Goal: Find specific page/section: Find specific page/section

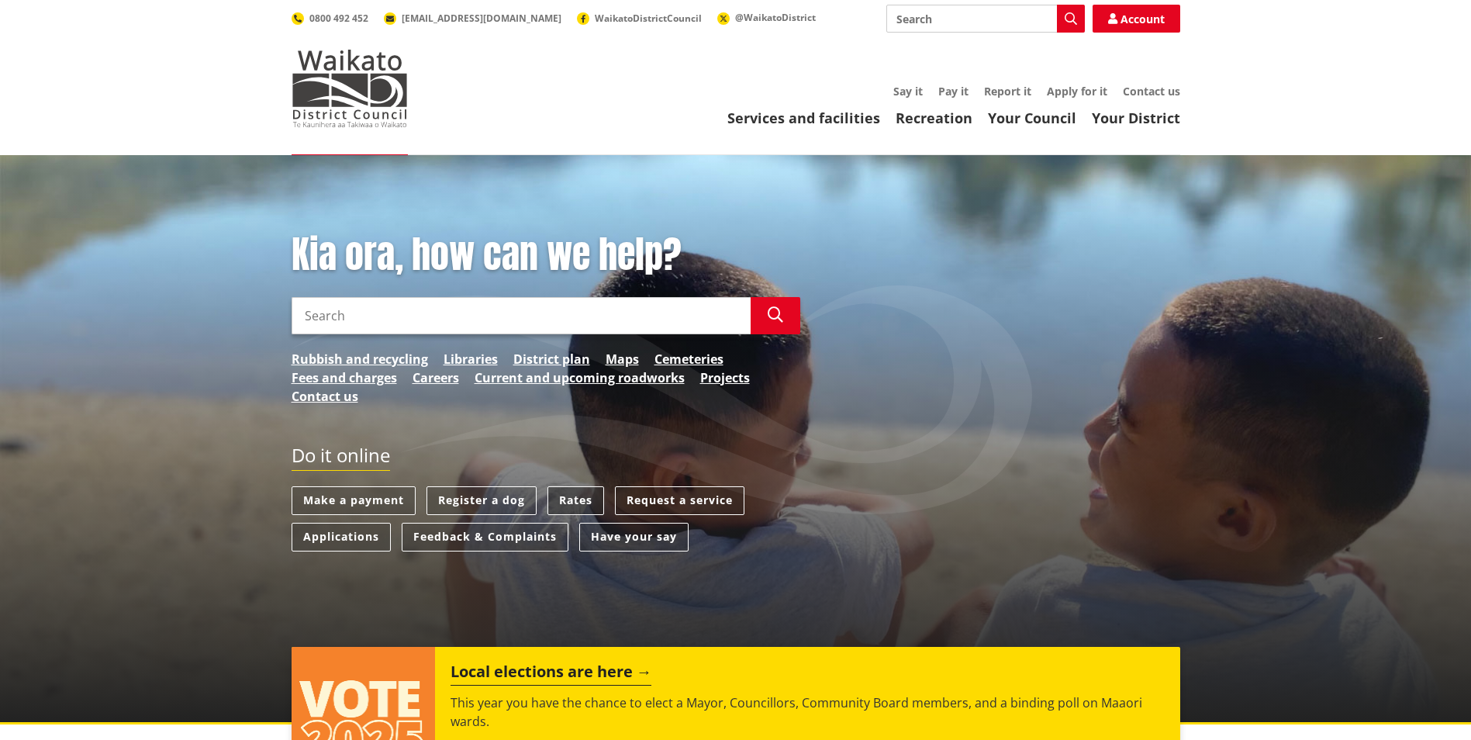
click at [563, 495] on link "Rates" at bounding box center [576, 500] width 57 height 29
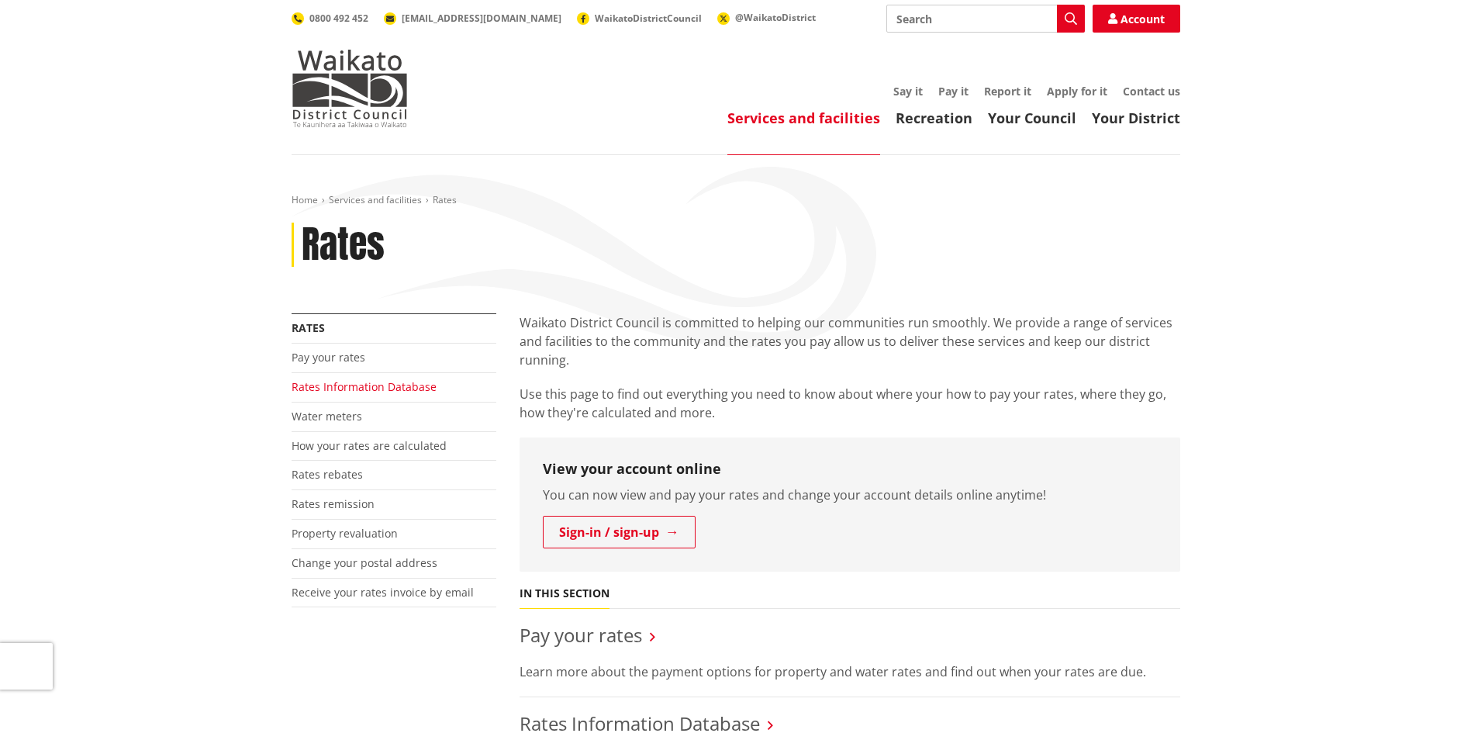
click at [375, 382] on link "Rates Information Database" at bounding box center [364, 386] width 145 height 15
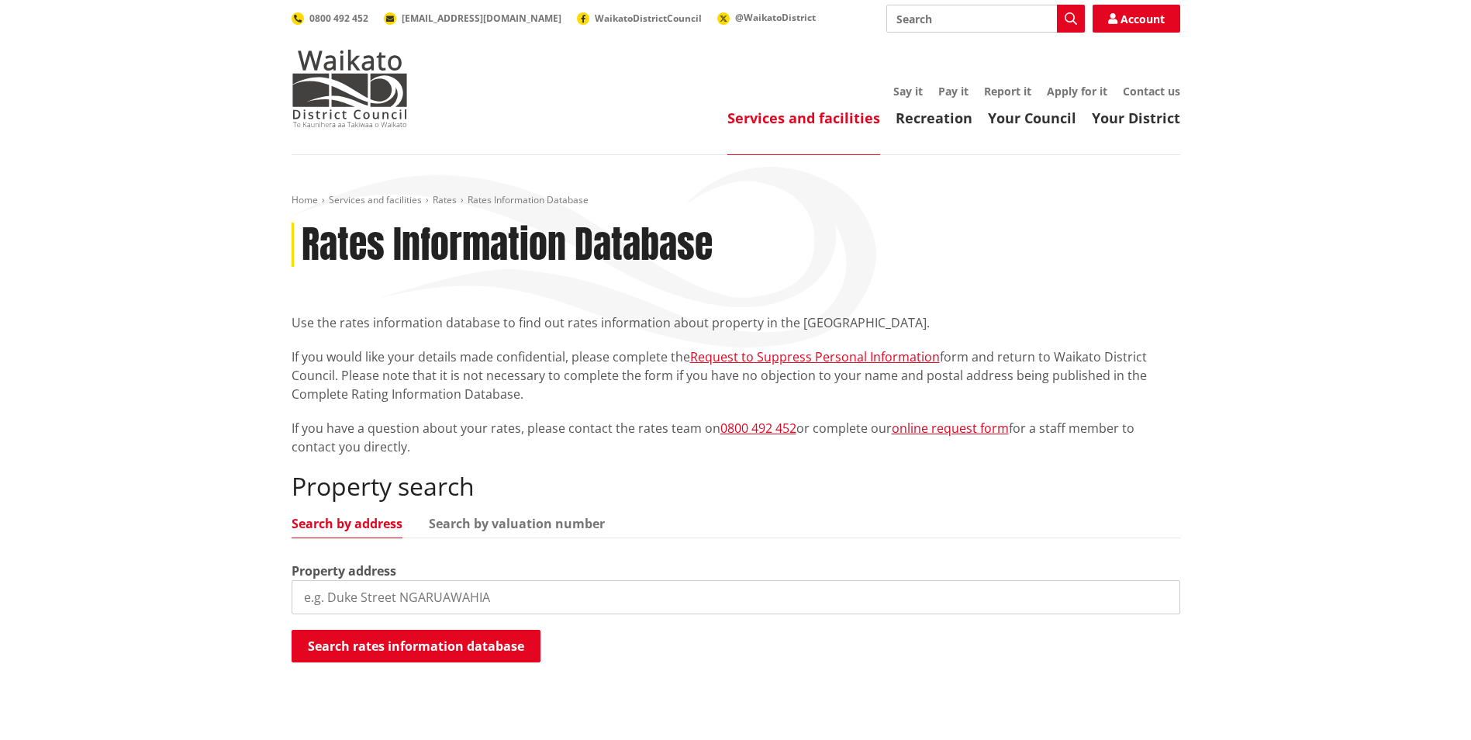
click at [347, 609] on input "search" at bounding box center [736, 597] width 889 height 34
type input "83 bryant road"
click at [354, 644] on button "Search rates information database" at bounding box center [416, 646] width 249 height 33
